Goal: Information Seeking & Learning: Learn about a topic

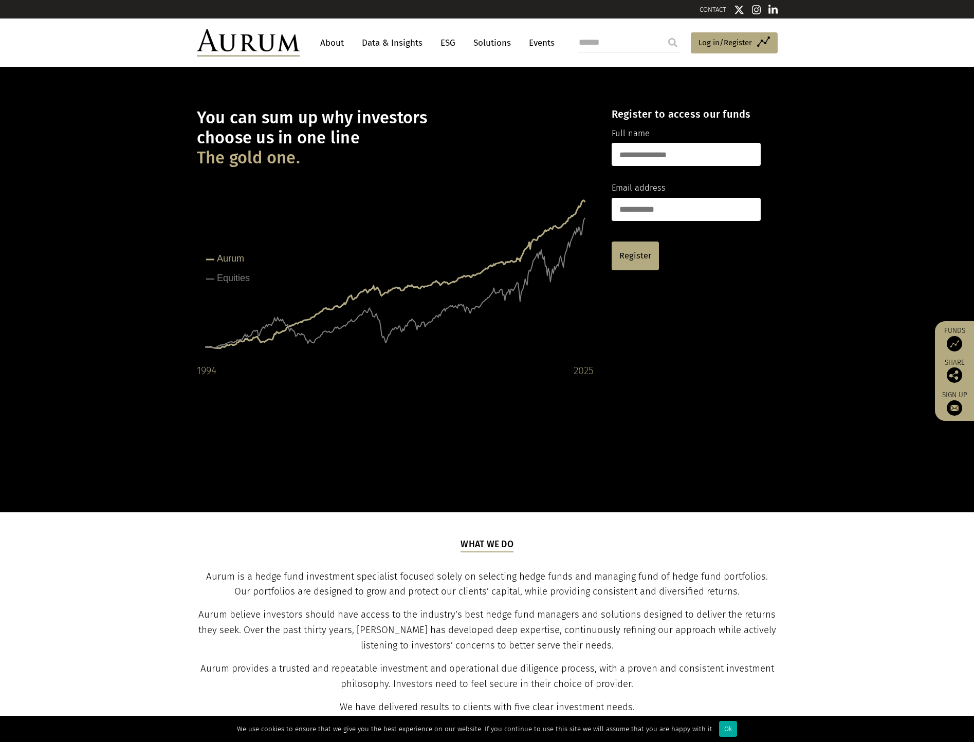
click at [342, 40] on link "About" at bounding box center [332, 42] width 34 height 19
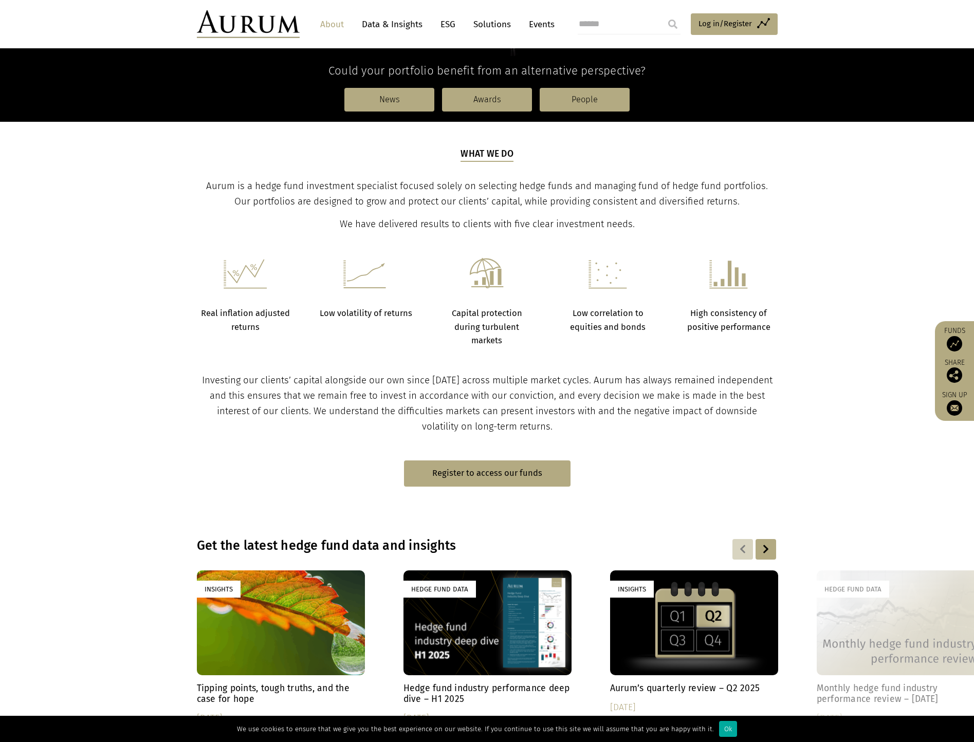
scroll to position [72, 0]
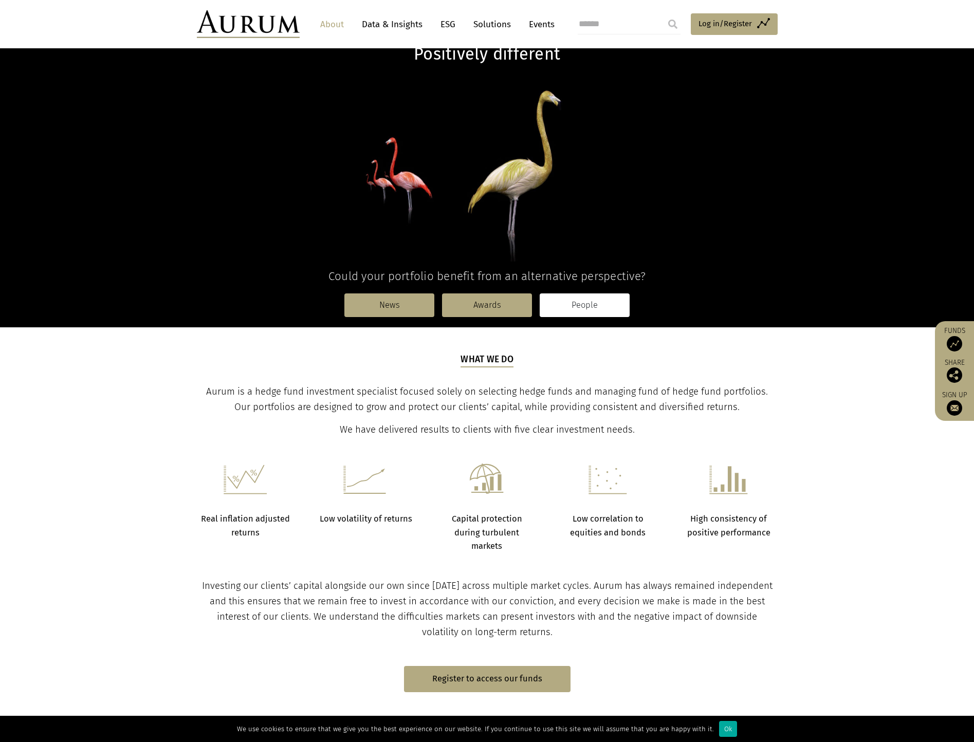
click at [601, 310] on link "People" at bounding box center [584, 305] width 90 height 24
drag, startPoint x: 250, startPoint y: 289, endPoint x: 236, endPoint y: 292, distance: 13.7
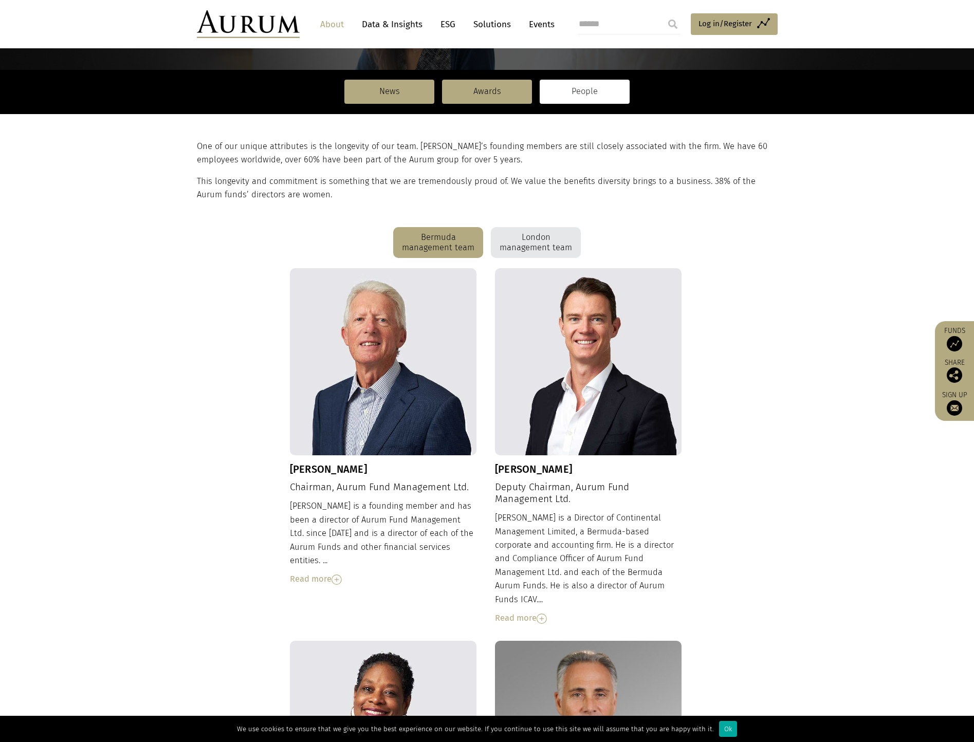
scroll to position [257, 0]
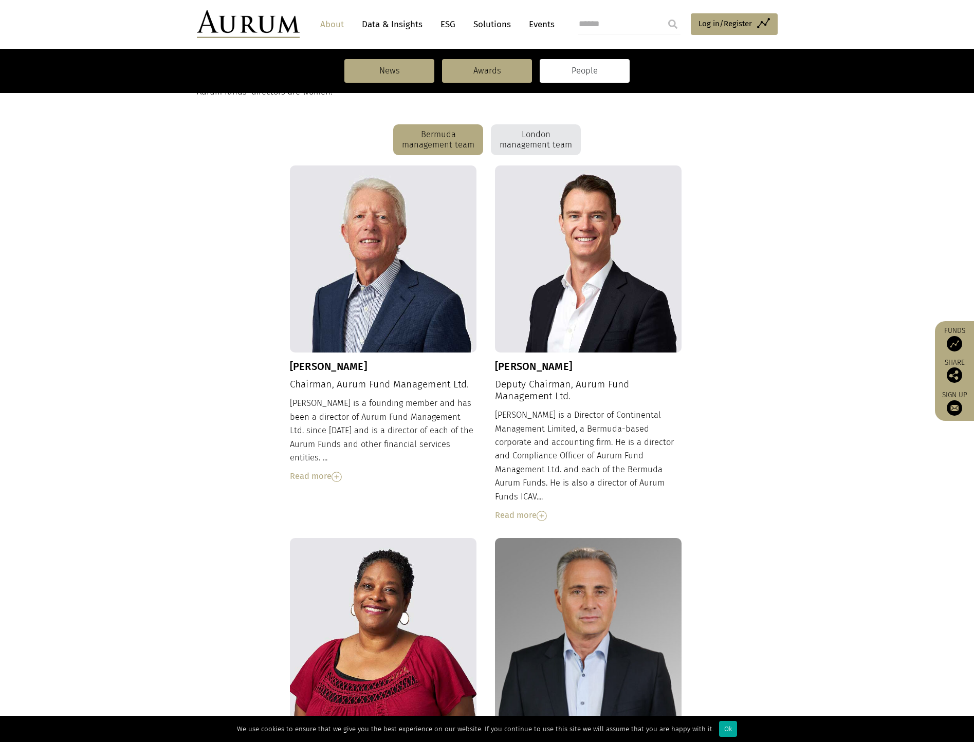
click at [311, 470] on div "Read more" at bounding box center [383, 476] width 187 height 13
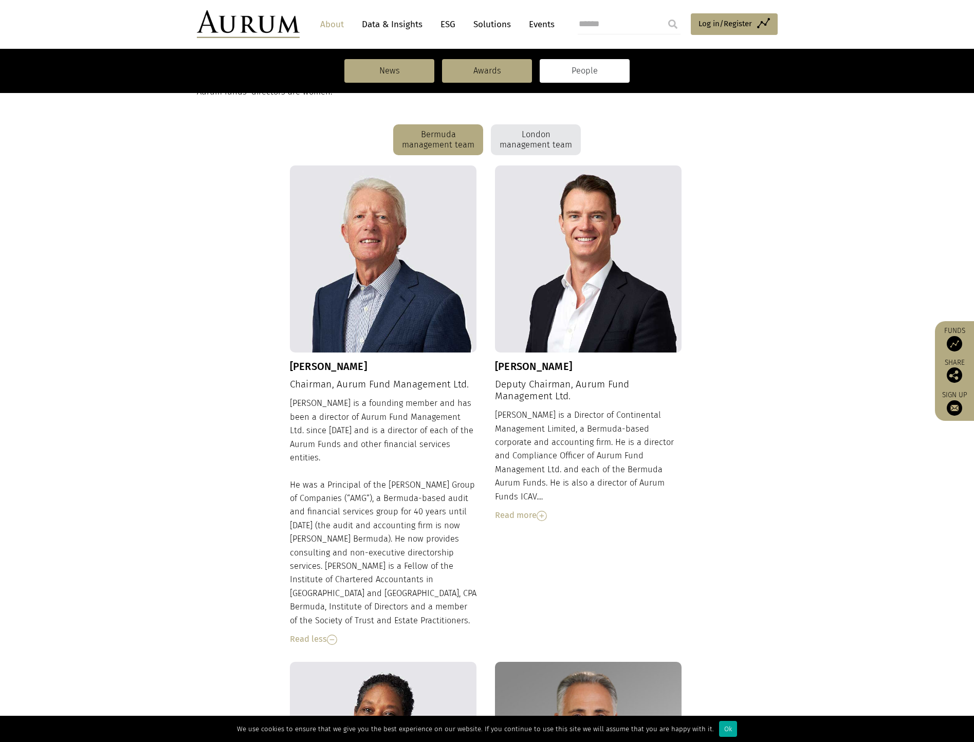
click at [544, 511] on img at bounding box center [541, 516] width 10 height 10
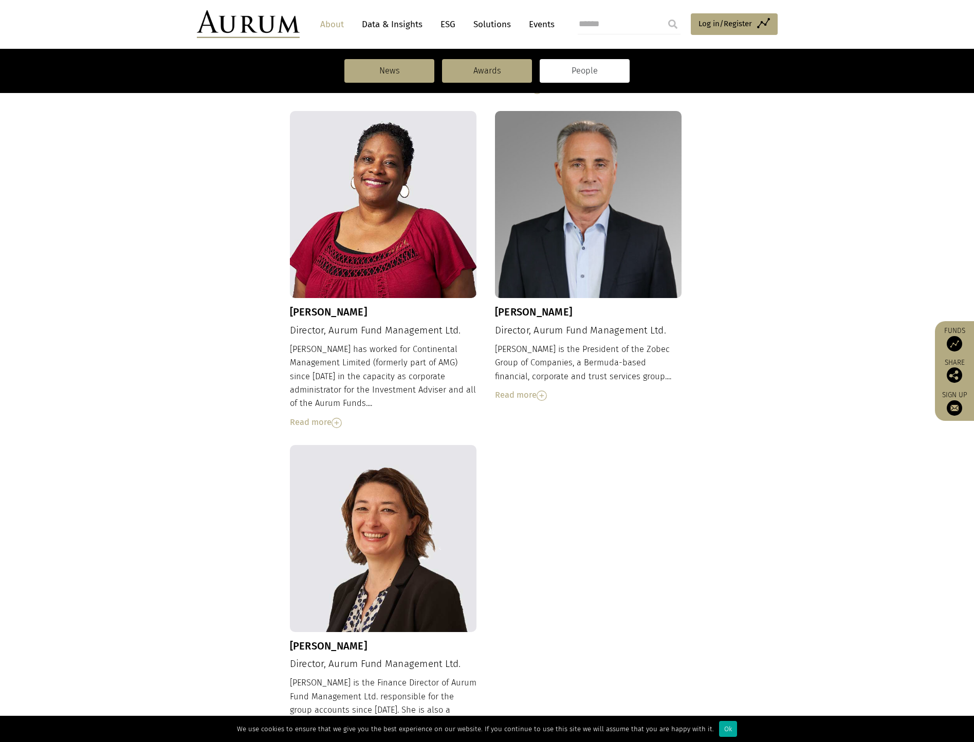
scroll to position [925, 0]
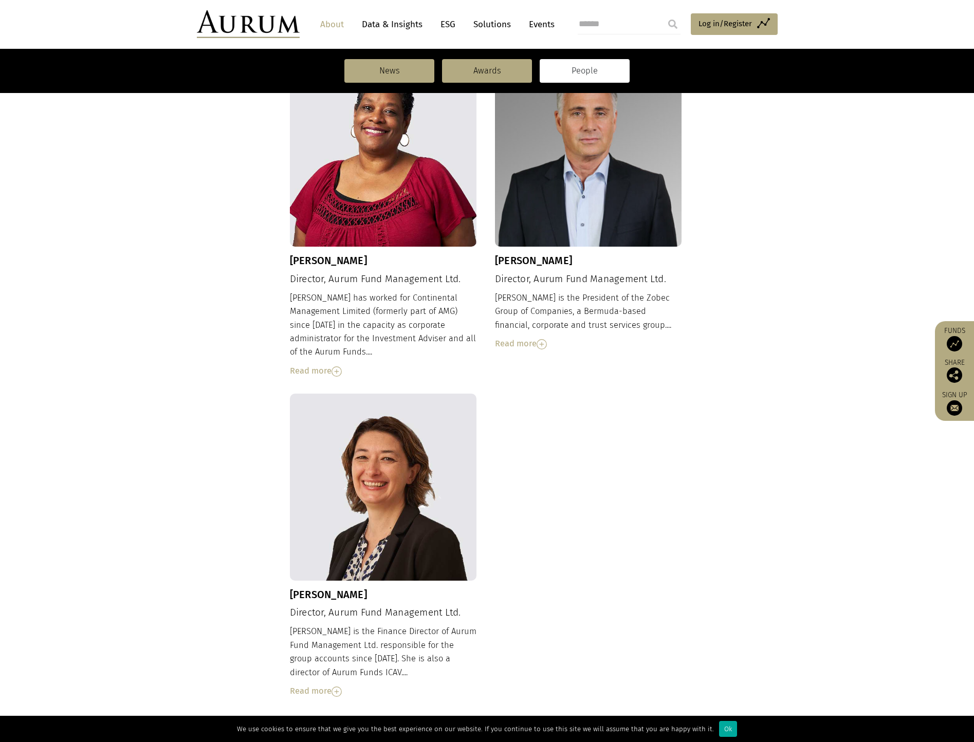
click at [336, 686] on img at bounding box center [336, 691] width 10 height 10
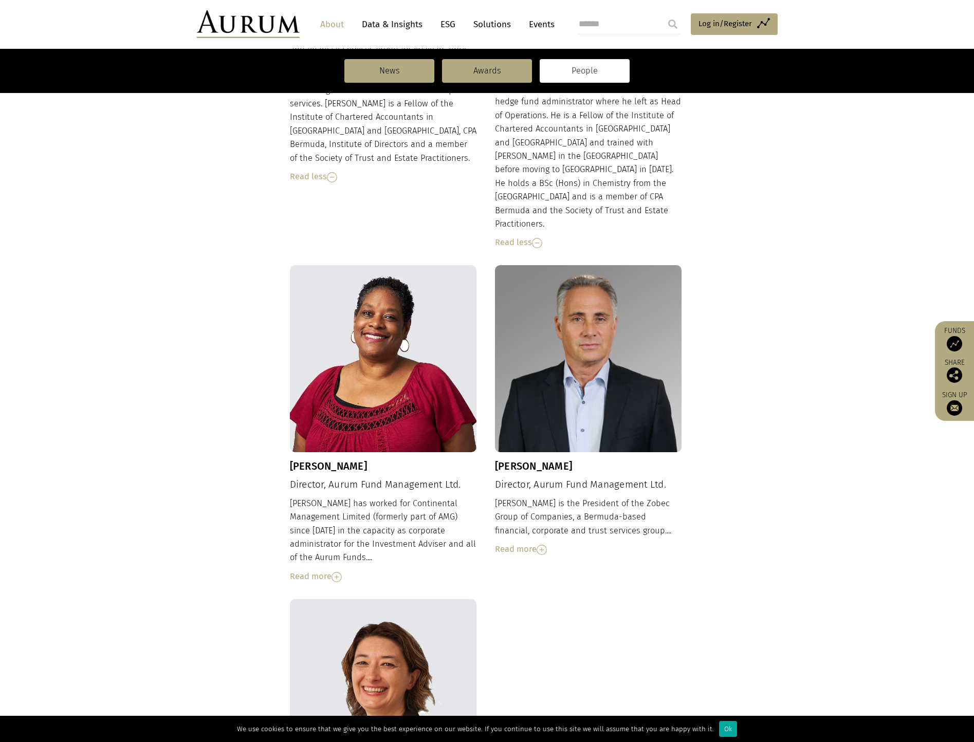
scroll to position [668, 0]
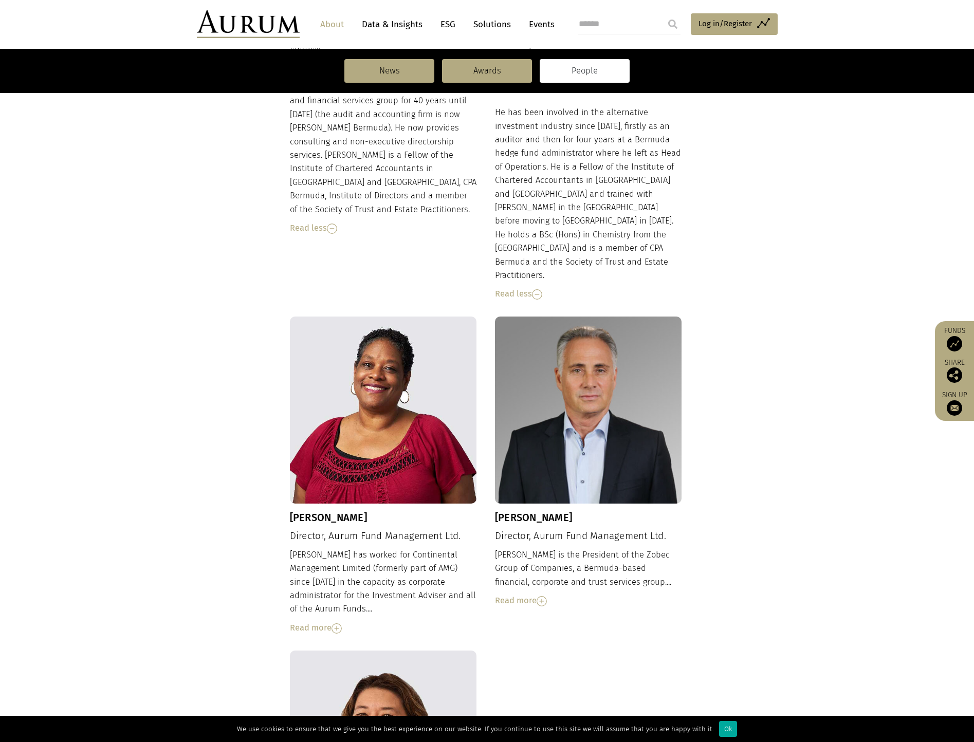
click at [515, 594] on div "Read more" at bounding box center [588, 600] width 187 height 13
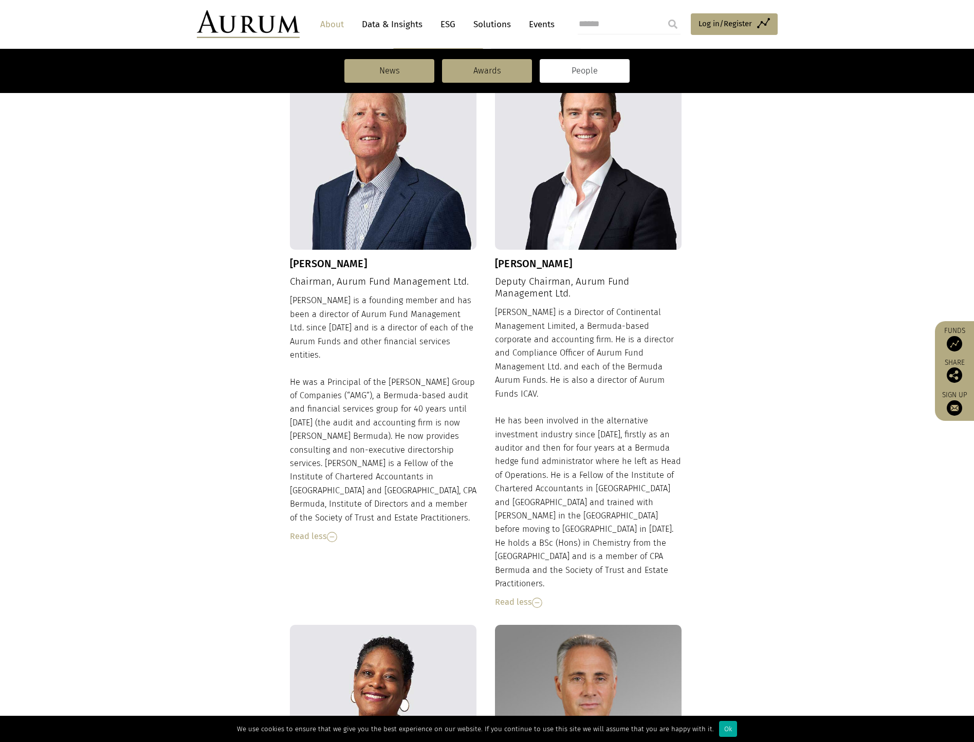
scroll to position [0, 0]
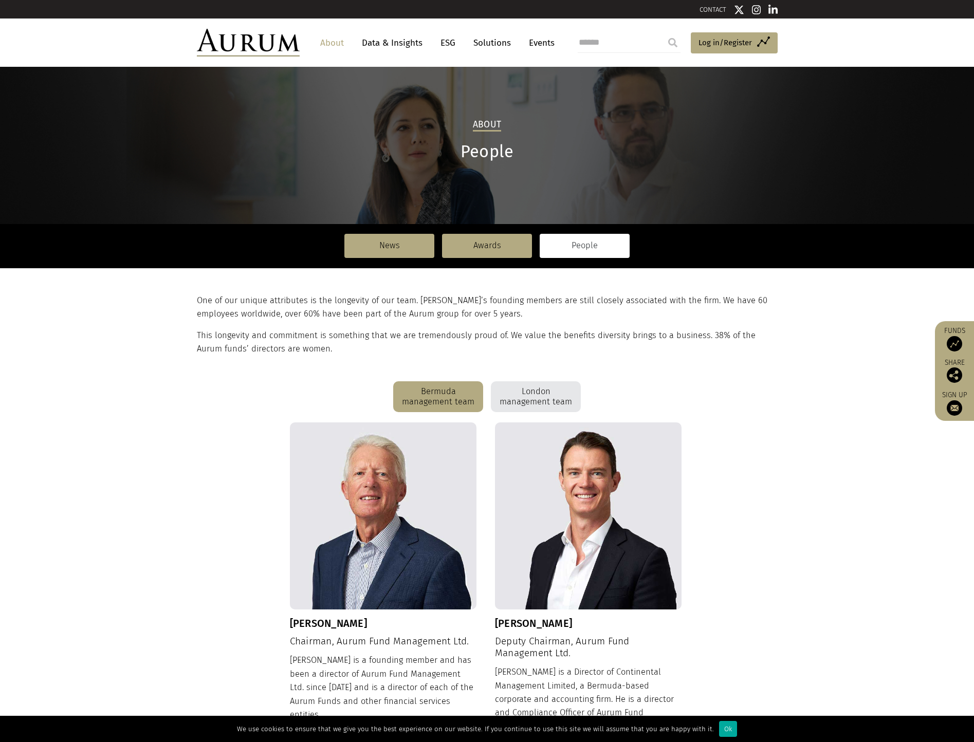
click at [532, 403] on div "London management team" at bounding box center [536, 396] width 90 height 31
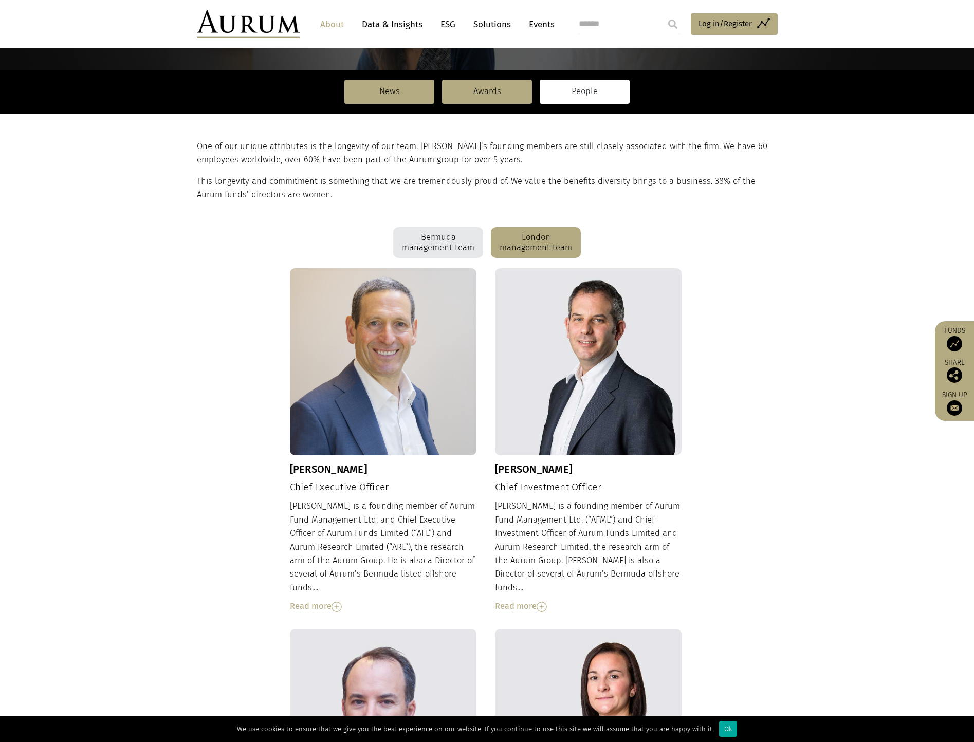
scroll to position [206, 0]
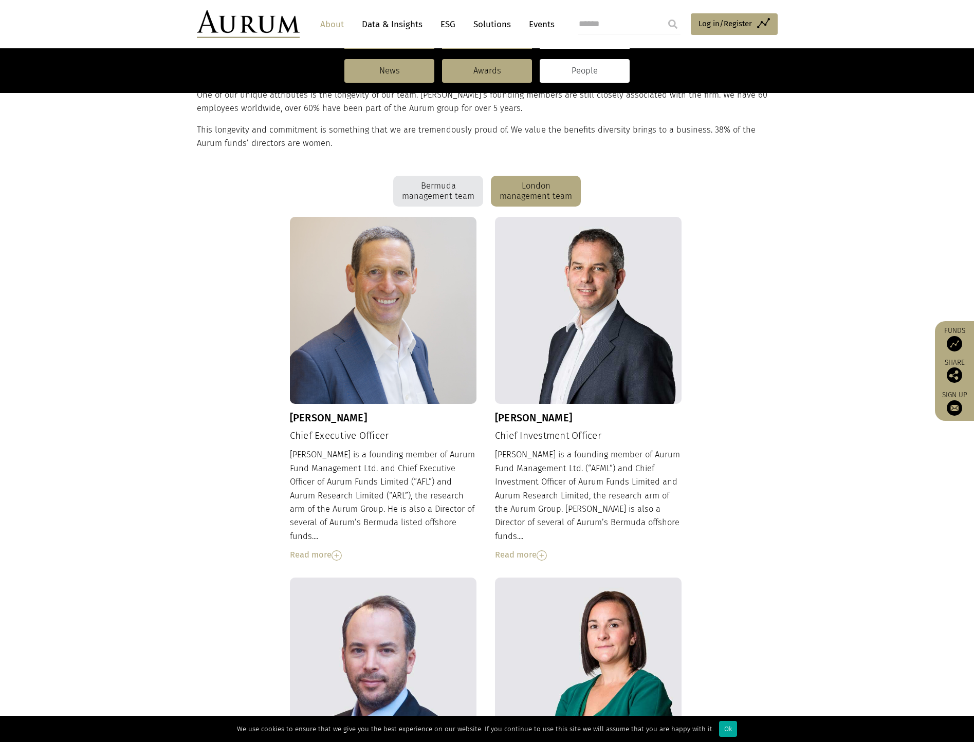
click at [328, 548] on div "Read more" at bounding box center [383, 554] width 187 height 13
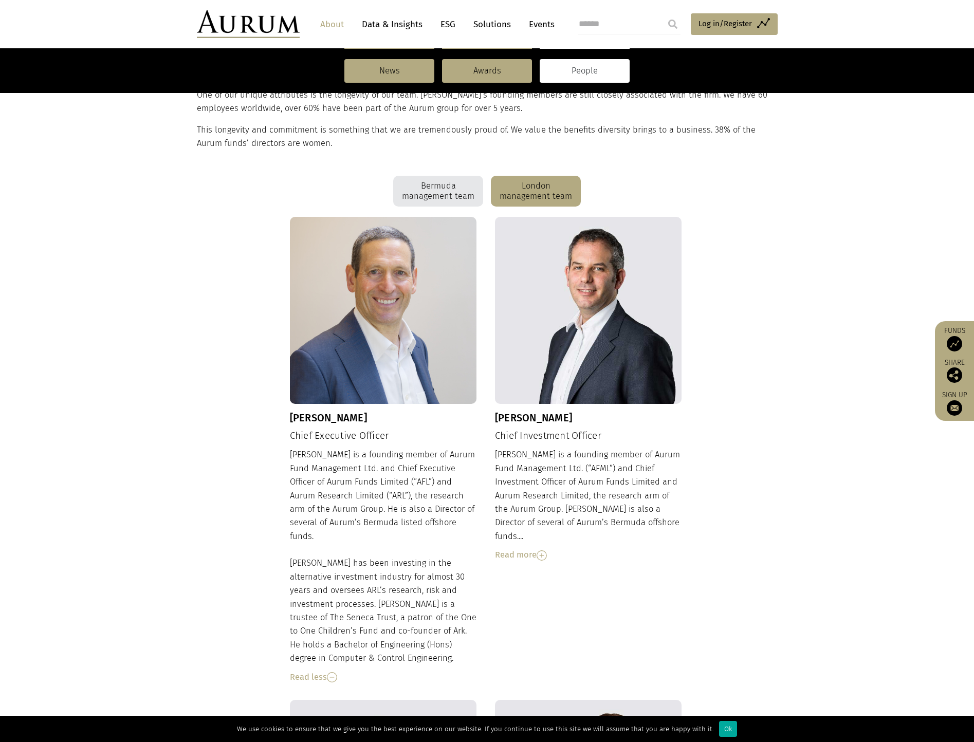
click at [520, 548] on div "Read more" at bounding box center [588, 554] width 187 height 13
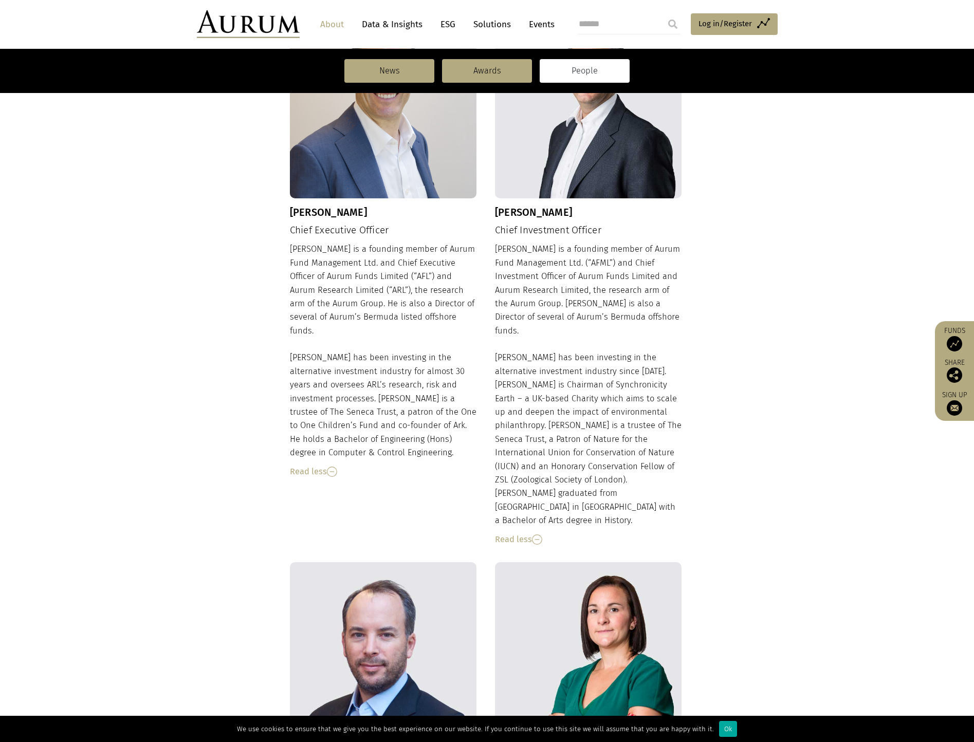
scroll to position [565, 0]
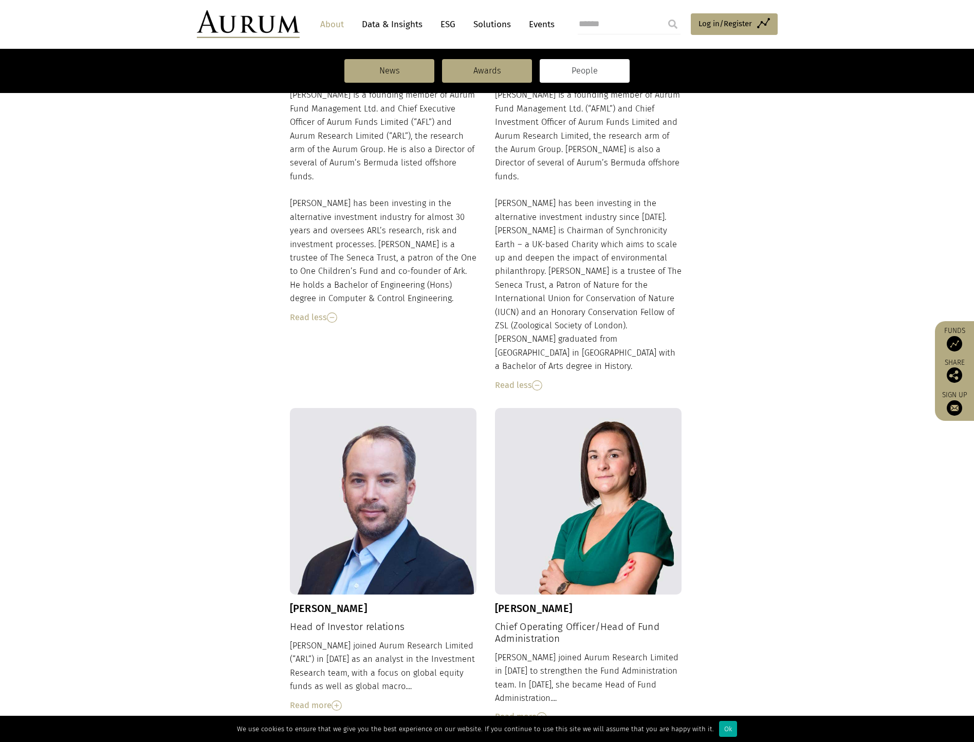
click at [305, 699] on div "Read more" at bounding box center [383, 705] width 187 height 13
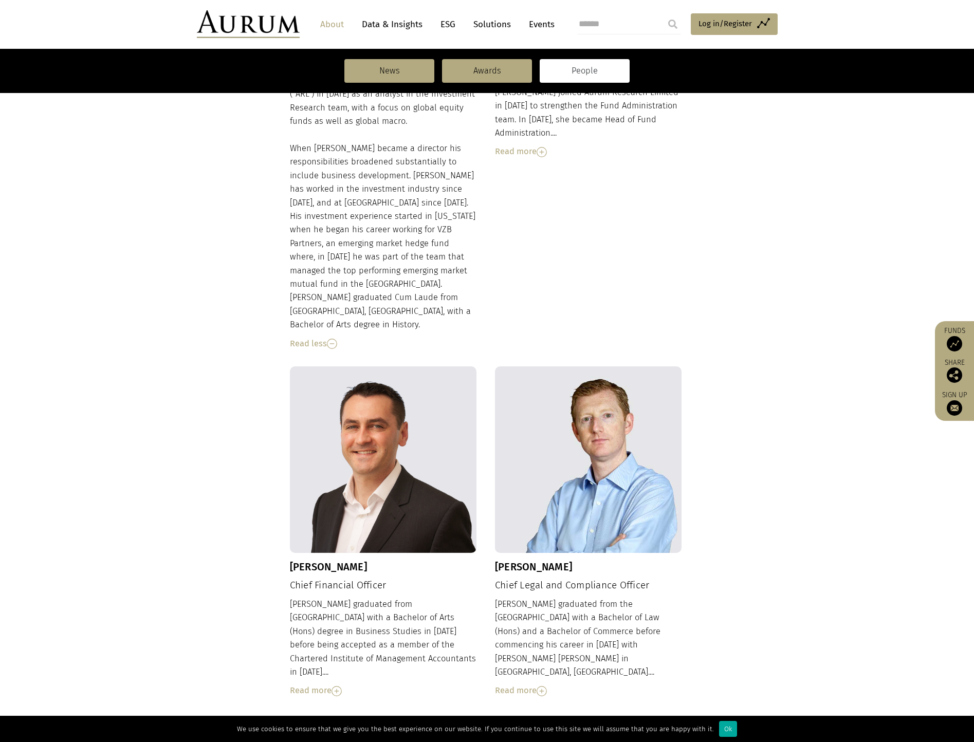
scroll to position [1182, 0]
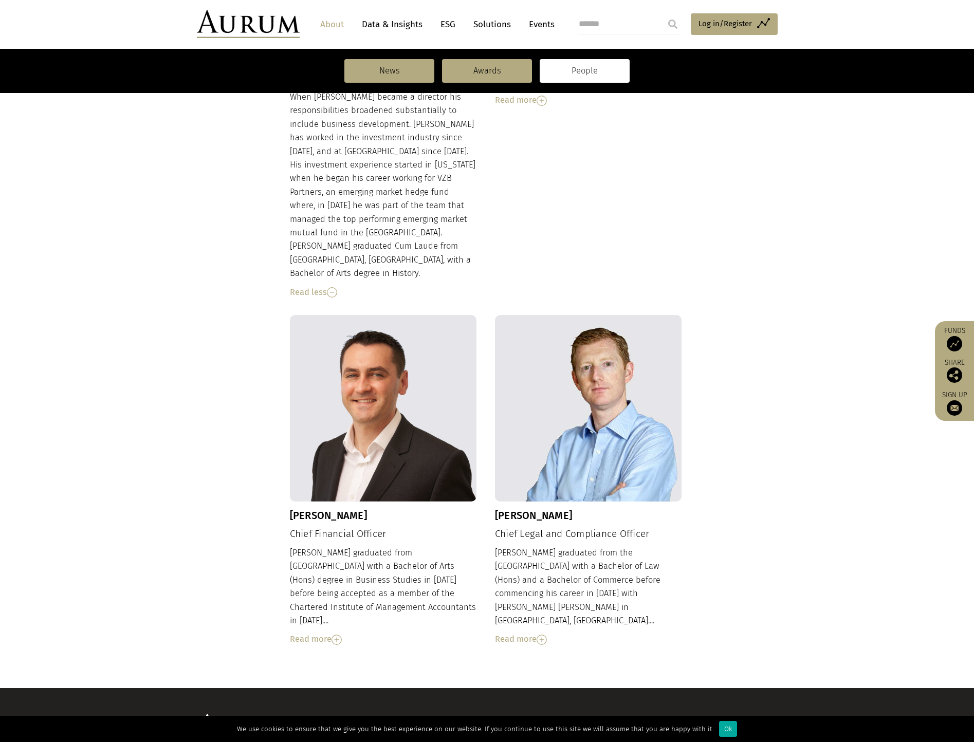
click at [318, 550] on div "[PERSON_NAME] graduated from [GEOGRAPHIC_DATA] with a Bachelor of Arts (Hons) d…" at bounding box center [383, 596] width 187 height 100
click at [327, 632] on div "Read more" at bounding box center [383, 638] width 187 height 13
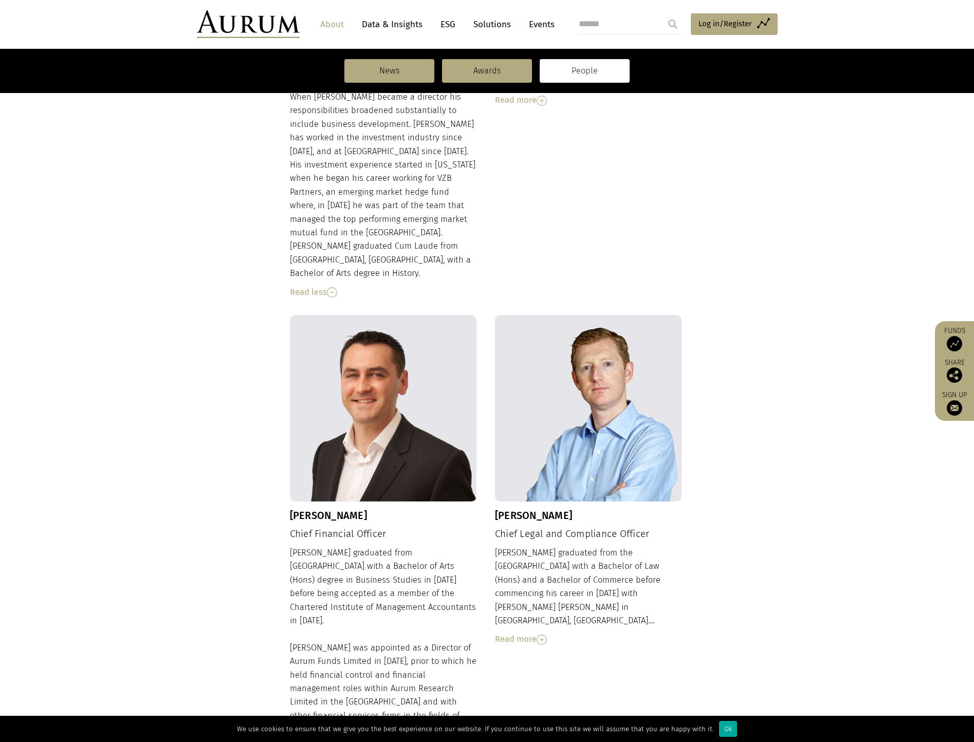
click at [533, 632] on div "Read more" at bounding box center [588, 638] width 187 height 13
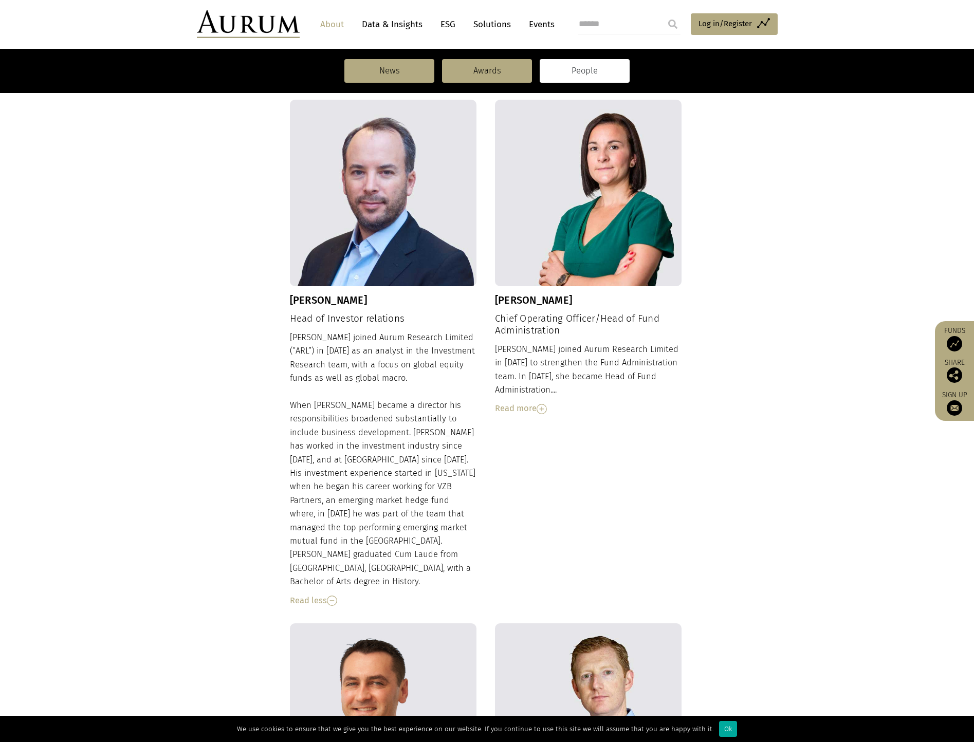
scroll to position [514, 0]
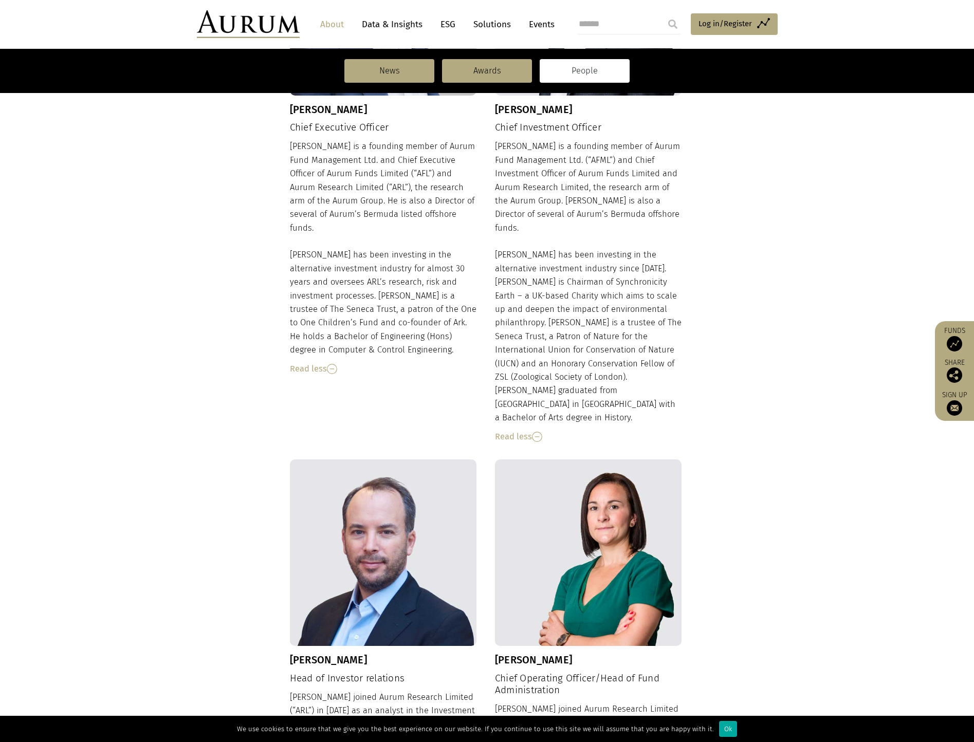
drag, startPoint x: 504, startPoint y: 70, endPoint x: 473, endPoint y: 85, distance: 33.8
